Goal: Check status

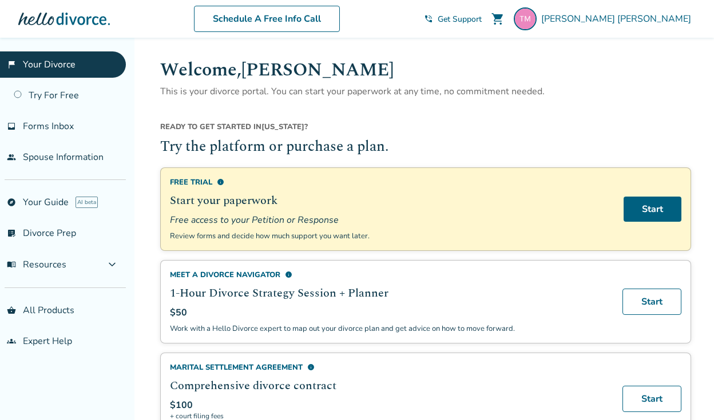
click at [482, 19] on span "Get Support" at bounding box center [460, 19] width 44 height 11
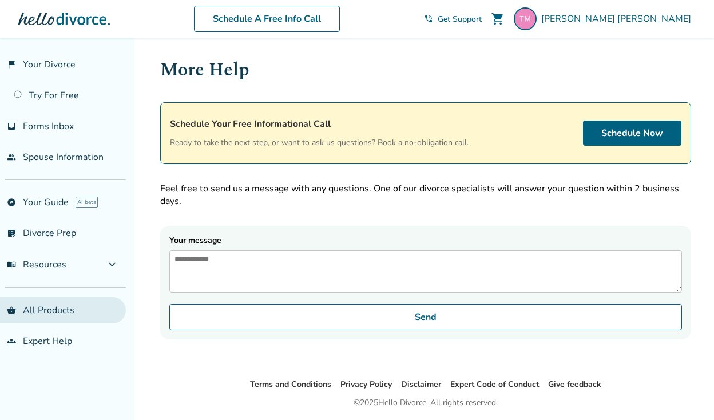
click at [43, 311] on link "shopping_basket All Products" at bounding box center [63, 310] width 126 height 26
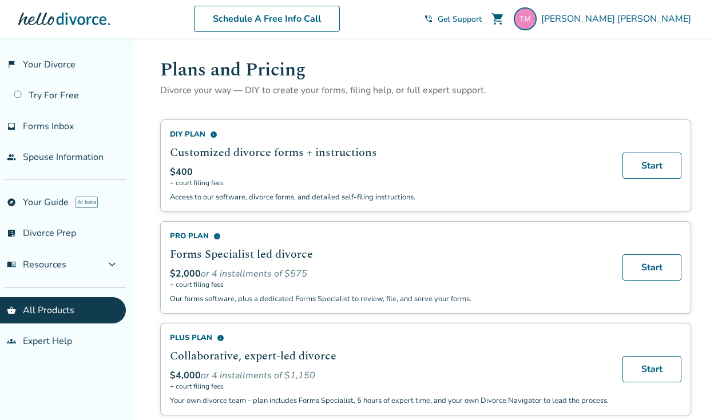
click at [482, 20] on span "Get Support" at bounding box center [460, 19] width 44 height 11
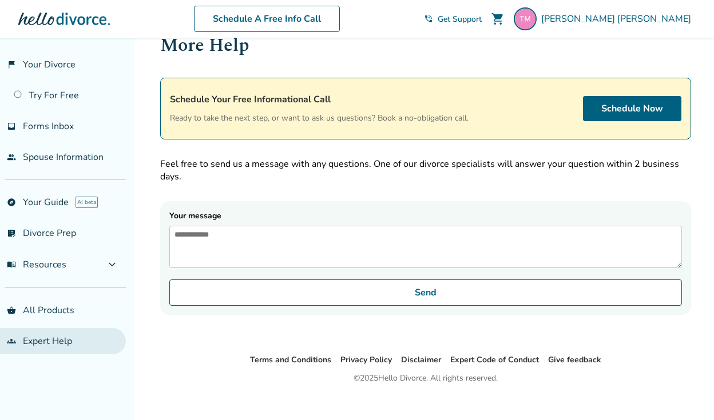
scroll to position [30, 0]
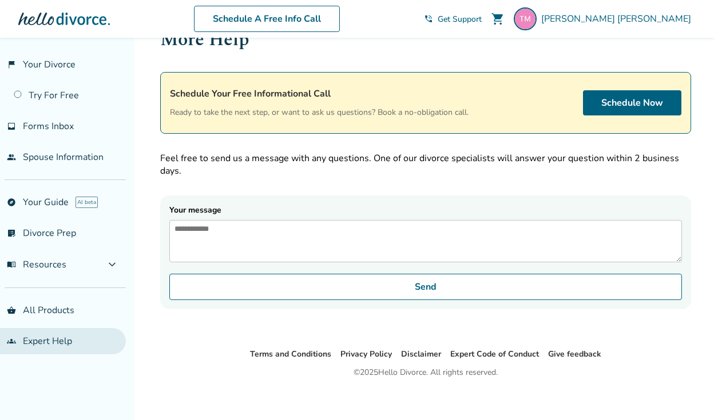
click at [49, 343] on link "groups Expert Help" at bounding box center [63, 341] width 126 height 26
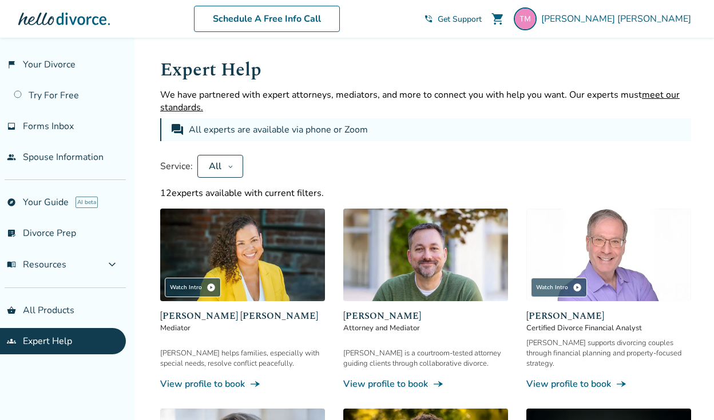
click at [482, 19] on span "Get Support" at bounding box center [460, 19] width 44 height 11
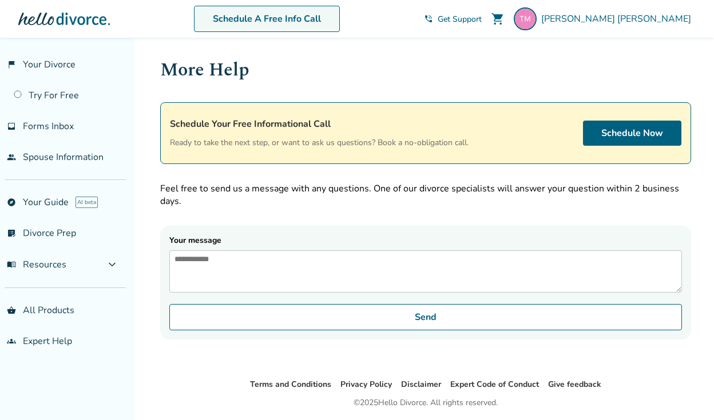
click at [340, 22] on link "Schedule A Free Info Call" at bounding box center [267, 19] width 146 height 26
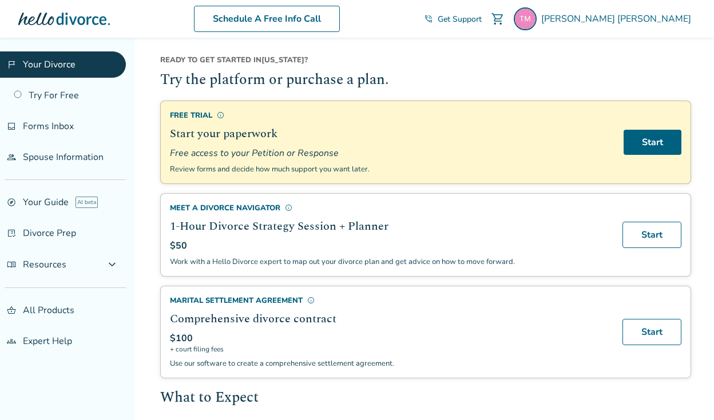
scroll to position [75, 0]
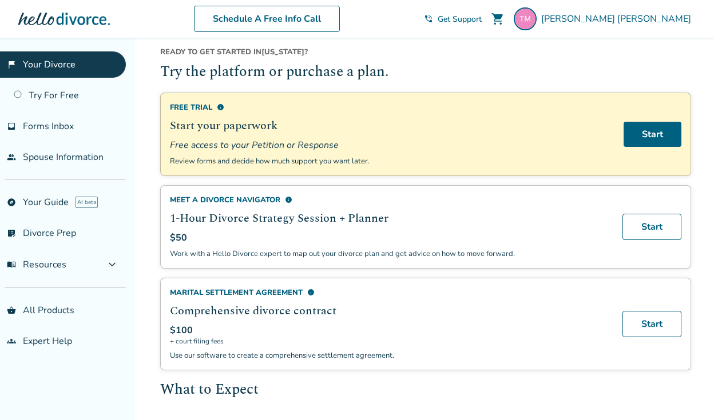
click at [482, 18] on span "Get Support" at bounding box center [460, 19] width 44 height 11
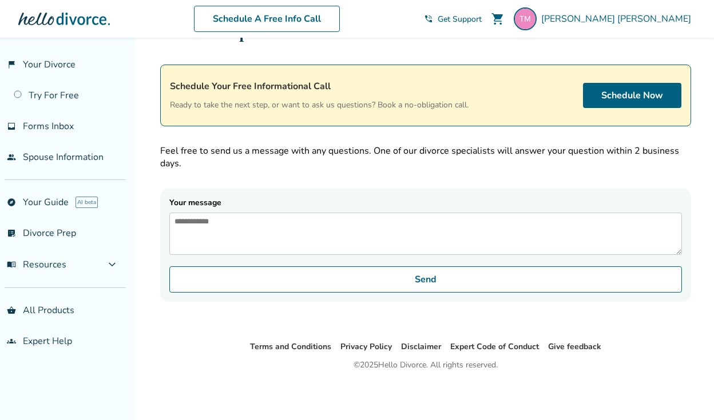
scroll to position [38, 0]
click at [609, 101] on link "Schedule Now" at bounding box center [632, 95] width 98 height 25
click at [317, 234] on textarea "Your message" at bounding box center [425, 234] width 513 height 42
type textarea "*"
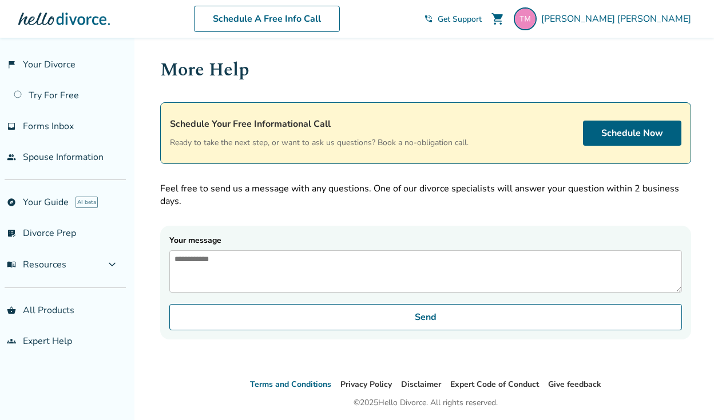
scroll to position [0, 0]
click at [264, 260] on textarea "Your message" at bounding box center [425, 272] width 513 height 42
click at [54, 237] on link "list_alt_check Divorce Prep" at bounding box center [63, 233] width 126 height 26
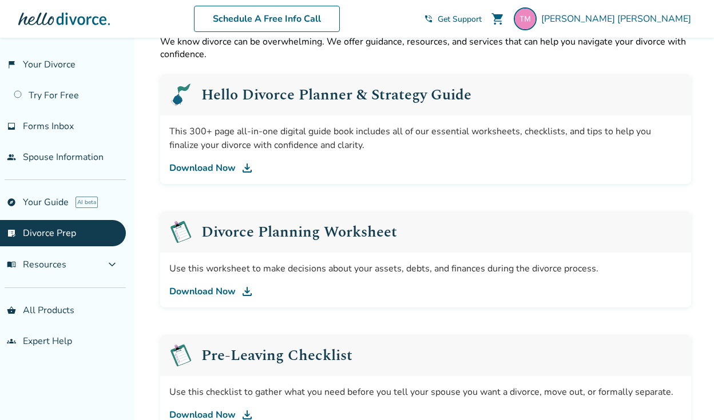
scroll to position [49, 0]
click at [245, 290] on img at bounding box center [247, 291] width 14 height 14
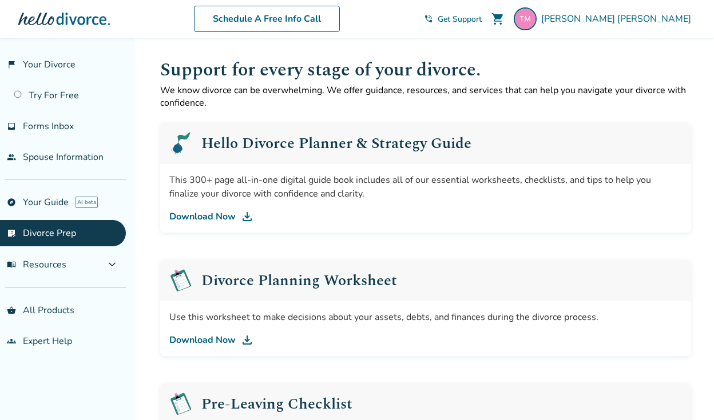
scroll to position [0, 0]
click at [247, 217] on img at bounding box center [247, 217] width 14 height 14
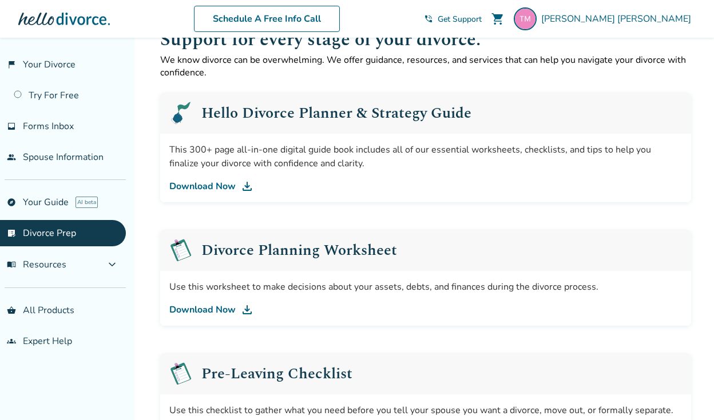
scroll to position [31, 0]
click at [250, 312] on img at bounding box center [247, 310] width 14 height 14
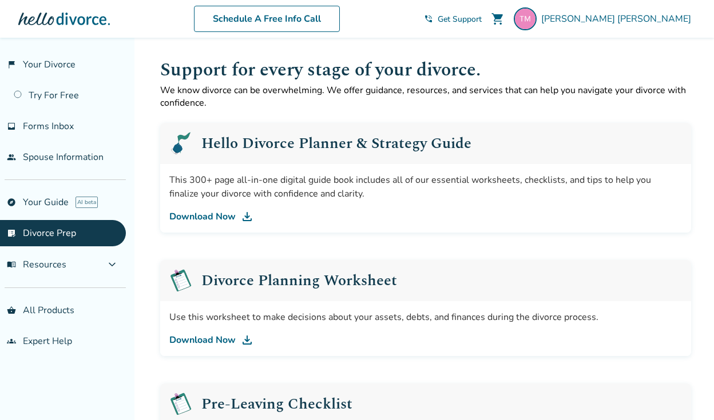
scroll to position [0, 0]
click at [58, 205] on link "explore Your Guide AI beta" at bounding box center [63, 202] width 126 height 26
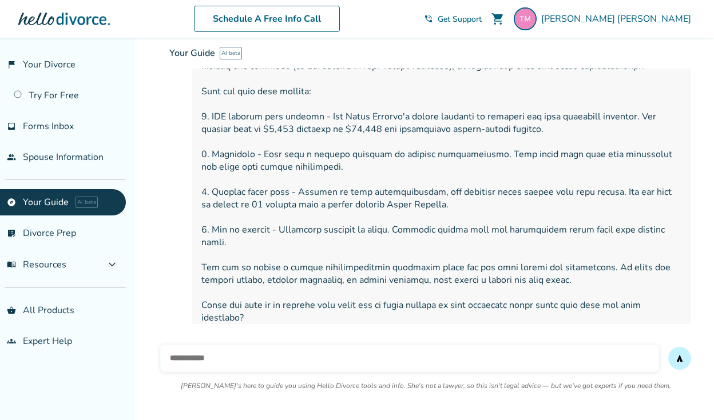
scroll to position [189, 0]
click at [67, 313] on link "shopping_basket All Products" at bounding box center [63, 310] width 126 height 26
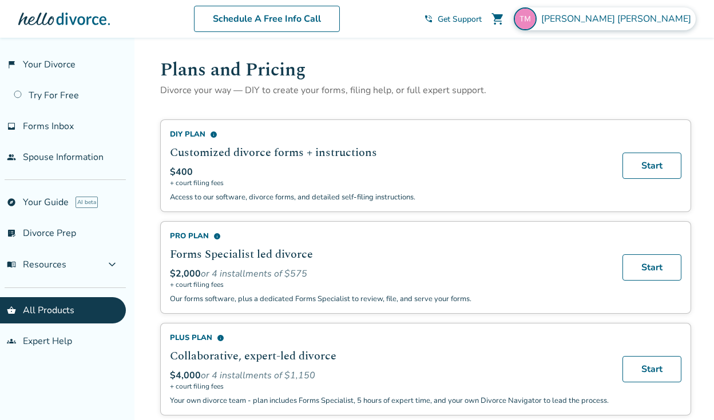
click at [656, 18] on span "Terri Marko" at bounding box center [618, 19] width 154 height 13
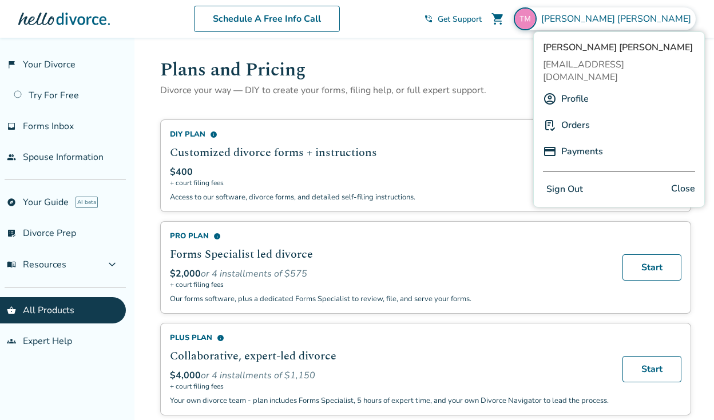
click at [574, 114] on link "Orders" at bounding box center [575, 125] width 29 height 22
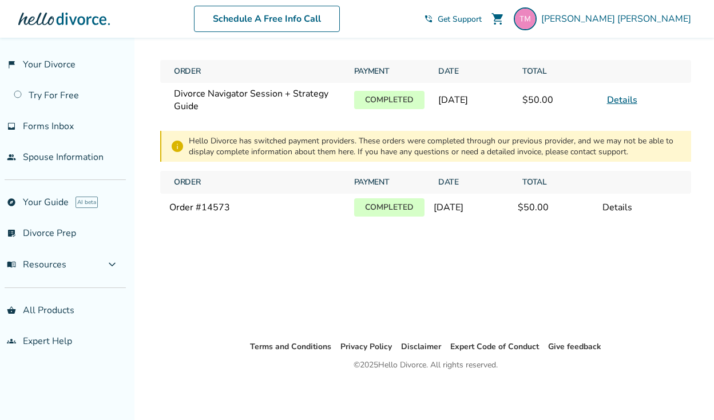
scroll to position [38, 0]
click at [618, 102] on link "Details" at bounding box center [622, 100] width 30 height 13
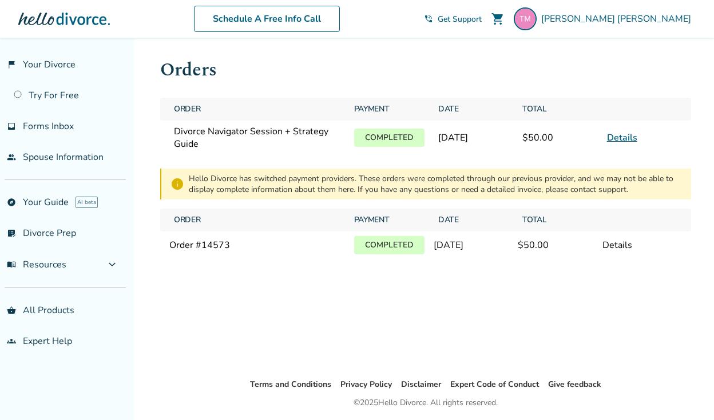
click at [625, 134] on link "Details" at bounding box center [622, 138] width 30 height 13
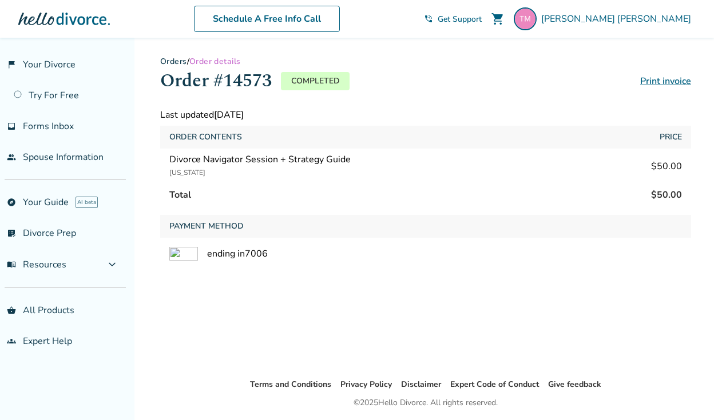
click at [482, 17] on span "Get Support" at bounding box center [460, 19] width 44 height 11
click at [69, 228] on link "list_alt_check Divorce Prep" at bounding box center [63, 233] width 126 height 26
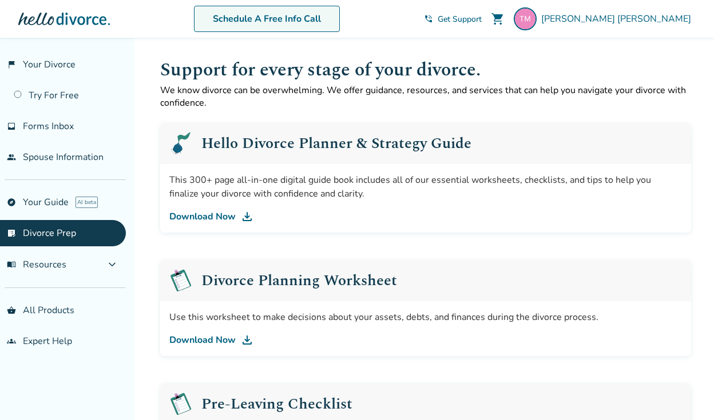
click at [340, 19] on link "Schedule A Free Info Call" at bounding box center [267, 19] width 146 height 26
